Goal: Navigation & Orientation: Find specific page/section

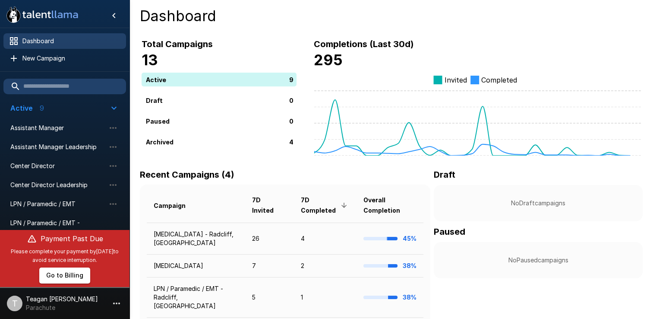
click at [41, 41] on span "Dashboard" at bounding box center [70, 41] width 97 height 9
